Goal: Task Accomplishment & Management: Complete application form

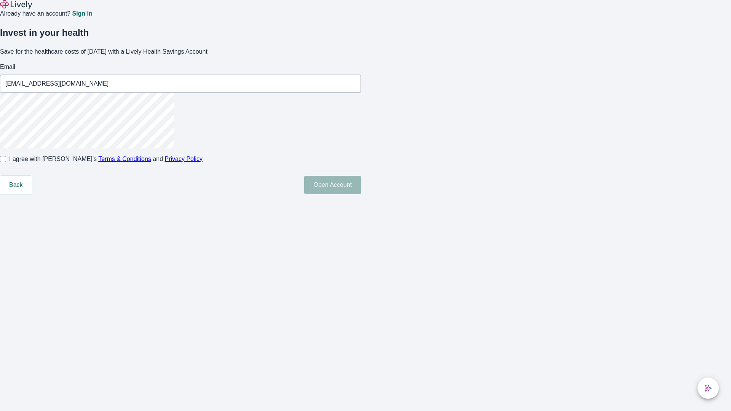
click at [6, 162] on input "I agree with Lively’s Terms & Conditions and Privacy Policy" at bounding box center [3, 159] width 6 height 6
checkbox input "true"
click at [361, 194] on button "Open Account" at bounding box center [332, 185] width 57 height 18
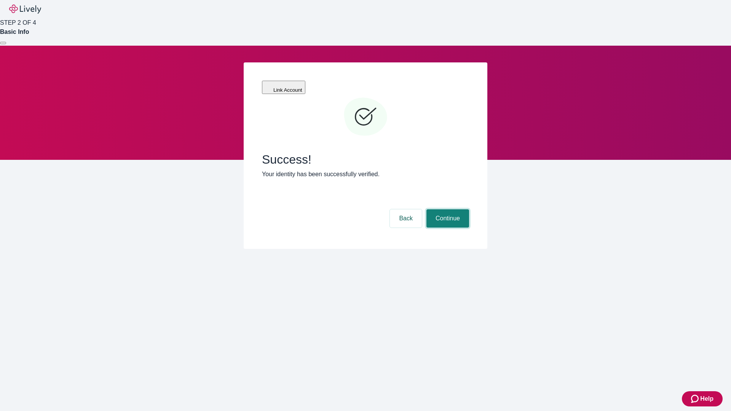
click at [446, 209] on button "Continue" at bounding box center [447, 218] width 43 height 18
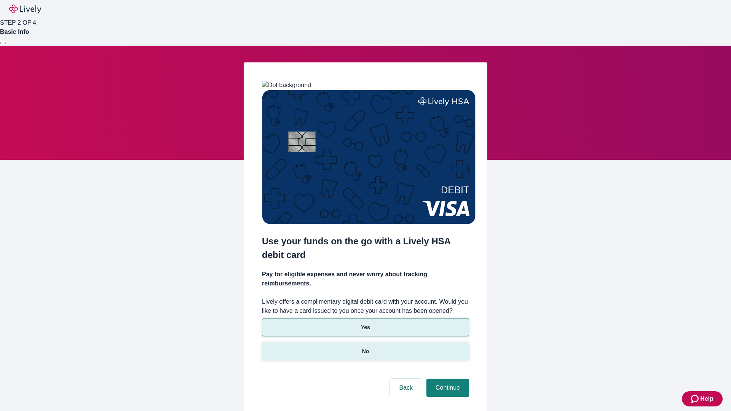
click at [365, 347] on p "No" at bounding box center [365, 351] width 7 height 8
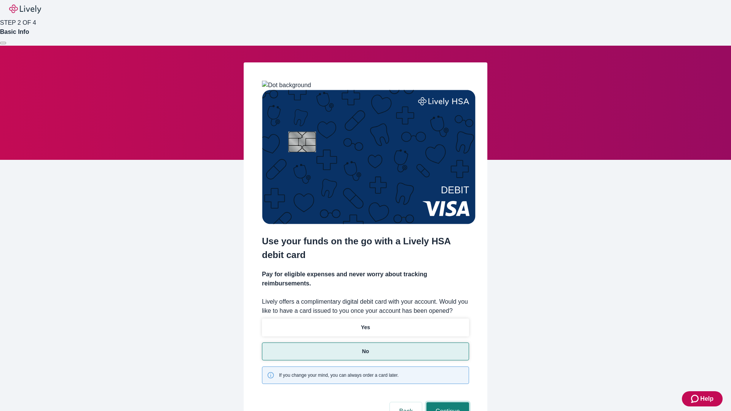
click at [446, 402] on button "Continue" at bounding box center [447, 411] width 43 height 18
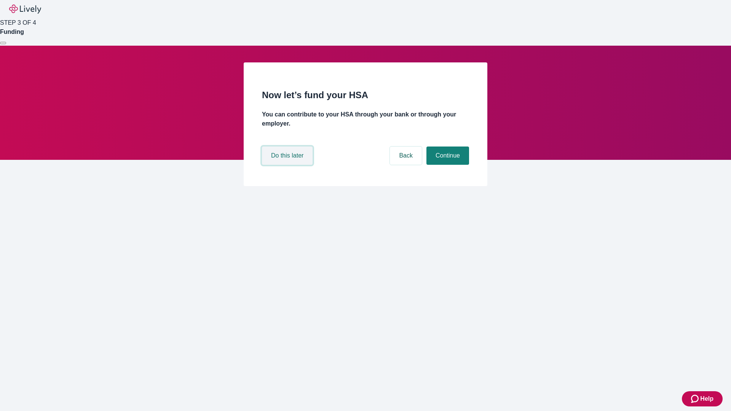
click at [288, 165] on button "Do this later" at bounding box center [287, 155] width 51 height 18
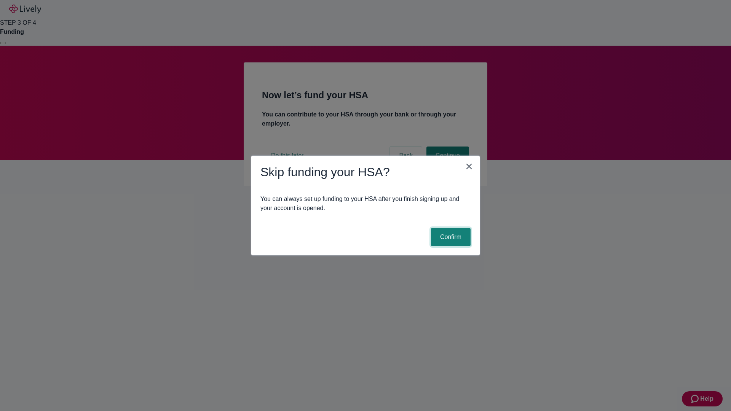
click at [449, 237] on button "Confirm" at bounding box center [451, 237] width 40 height 18
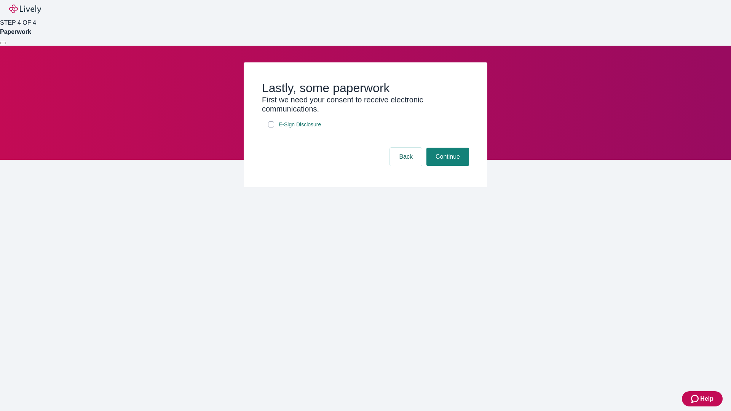
click at [271, 127] on input "E-Sign Disclosure" at bounding box center [271, 124] width 6 height 6
checkbox input "true"
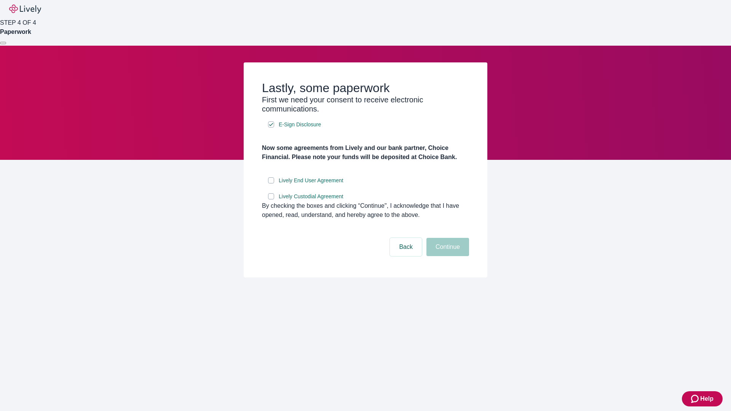
click at [271, 183] on input "Lively End User Agreement" at bounding box center [271, 180] width 6 height 6
checkbox input "true"
click at [271, 199] on input "Lively Custodial Agreement" at bounding box center [271, 196] width 6 height 6
checkbox input "true"
click at [446, 256] on button "Continue" at bounding box center [447, 247] width 43 height 18
